Goal: Entertainment & Leisure: Browse casually

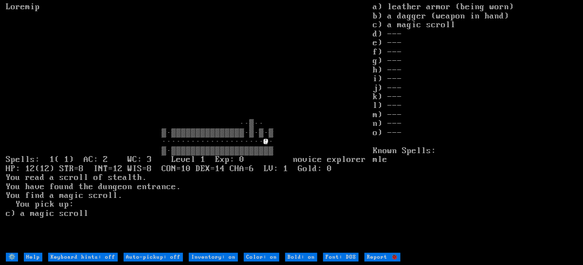
type off "Auto-pickup: on"
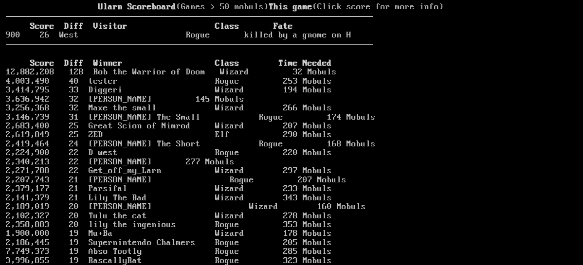
click at [44, 0] on html "Ularn Scoreboard (Games > 50 mobuls) This game (Click score for more info) Scor…" at bounding box center [291, 0] width 583 height 0
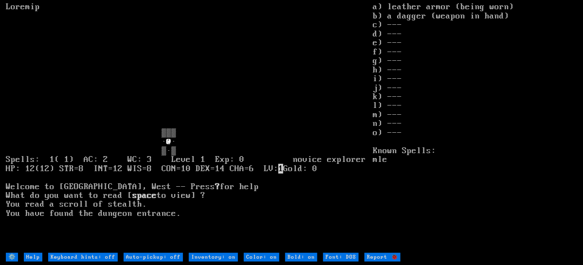
click at [322, 42] on larn "@ · ▒·▒ Spells: 1( 1) AC: 2 WC: 3 Level 1 Exp: 0 novice explorer HP: 12(12) STR…" at bounding box center [189, 126] width 367 height 249
click at [479, 107] on stats "a) leather armor (being worn) b) a dagger (weapon in hand) c) --- d) --- e) ---…" at bounding box center [475, 126] width 204 height 249
drag, startPoint x: 479, startPoint y: 106, endPoint x: 497, endPoint y: 95, distance: 20.5
click at [497, 96] on stats "a) leather armor (being worn) b) a dagger (weapon in hand) c) --- d) --- e) ---…" at bounding box center [475, 126] width 204 height 249
click at [501, 97] on stats "a) leather armor (being worn) b) a dagger (weapon in hand) c) --- d) --- e) ---…" at bounding box center [475, 126] width 204 height 249
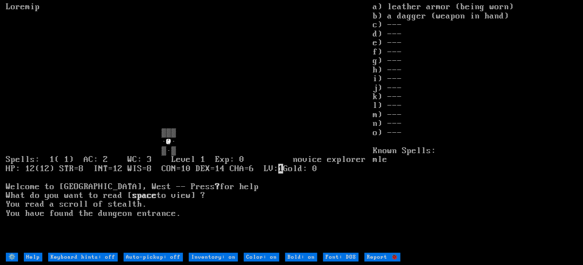
click at [298, 242] on larn "@ · ▒·▒ Spells: 1( 1) AC: 2 WC: 3 Level 1 Exp: 0 novice explorer HP: 12(12) STR…" at bounding box center [189, 126] width 367 height 249
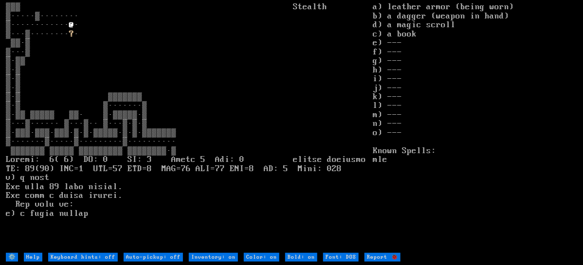
type off "Auto-pickup: on"
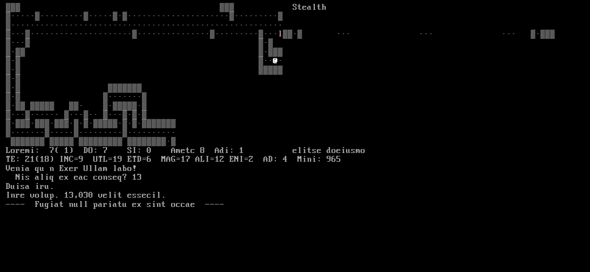
click at [512, 138] on stats at bounding box center [481, 131] width 207 height 256
